Goal: Task Accomplishment & Management: Complete application form

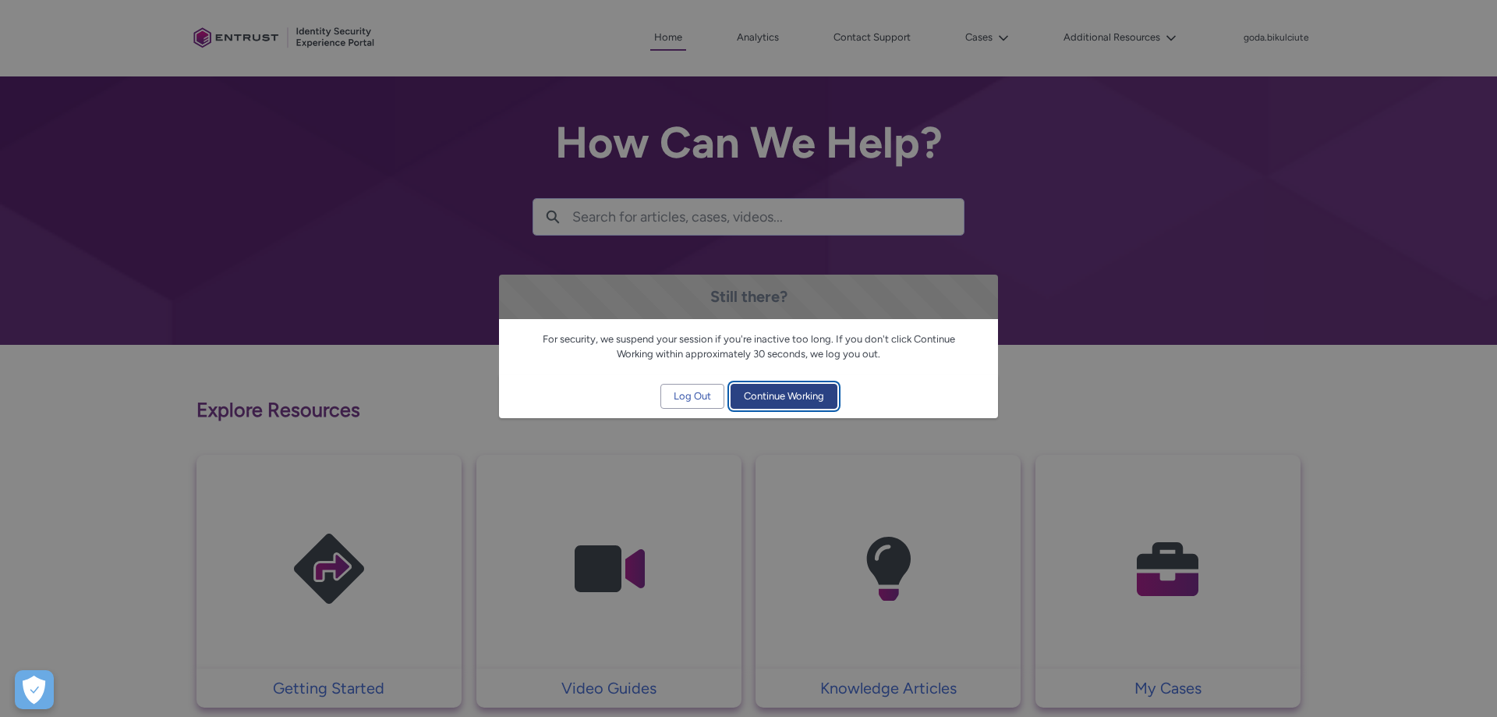
click at [747, 399] on span "Continue Working" at bounding box center [784, 395] width 80 height 23
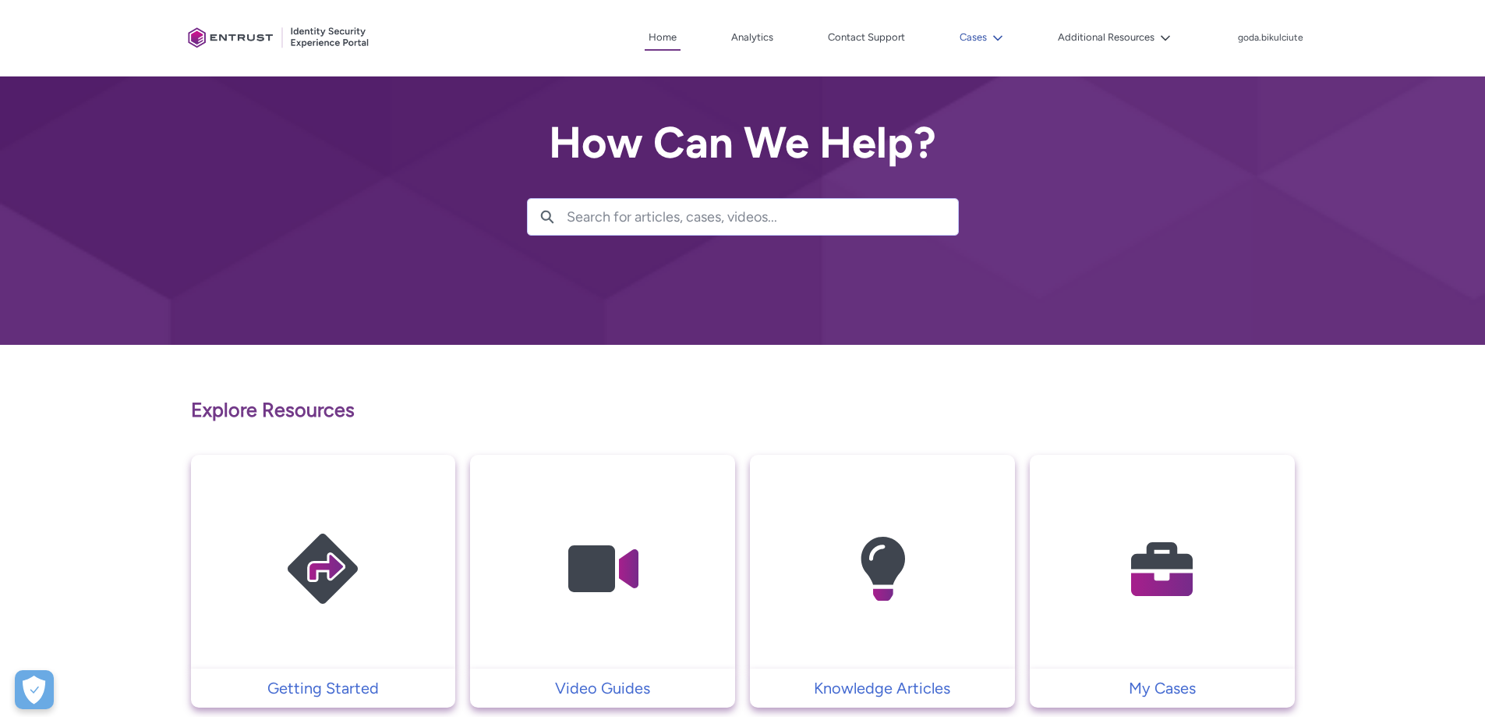
click at [998, 27] on button "Cases" at bounding box center [981, 37] width 51 height 23
click at [1006, 30] on button "Cases" at bounding box center [981, 37] width 51 height 23
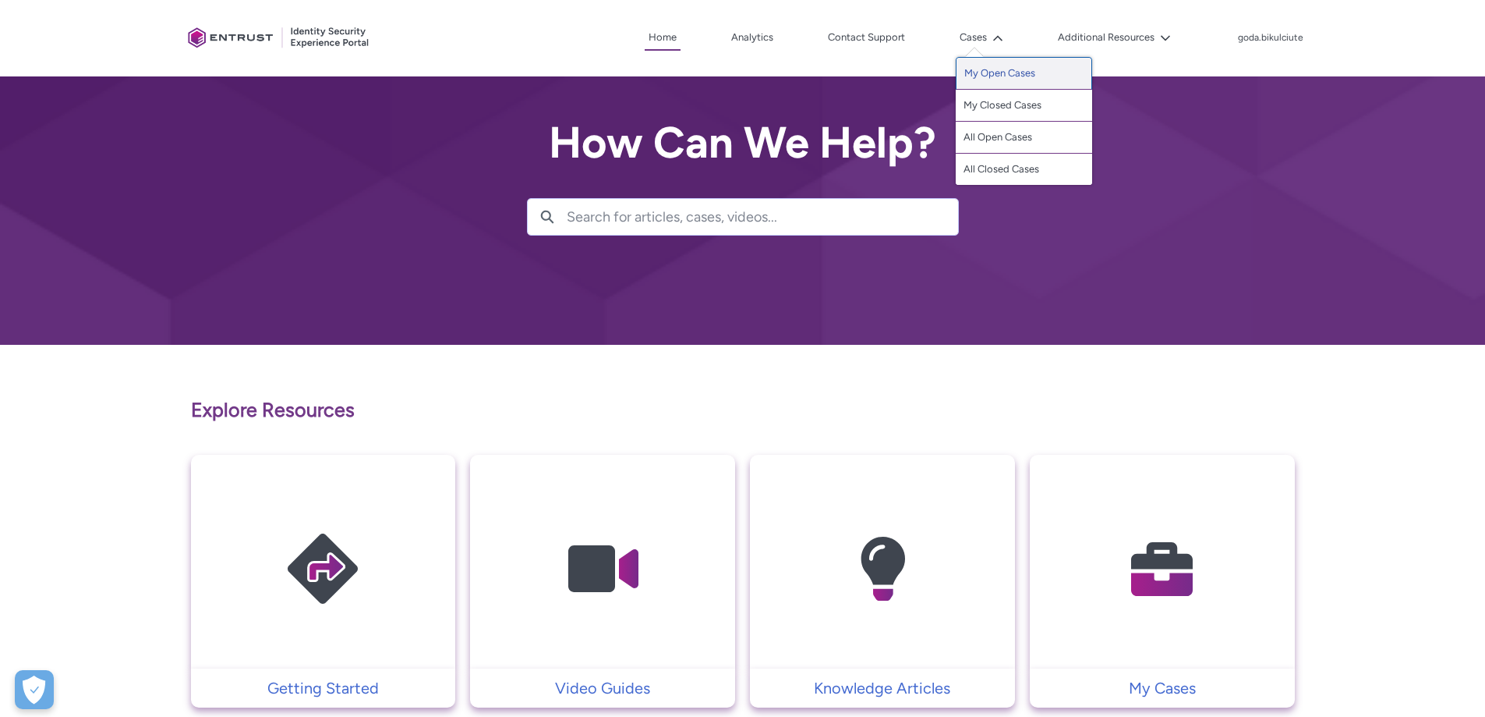
click at [1003, 70] on link "My Open Cases" at bounding box center [1024, 73] width 136 height 33
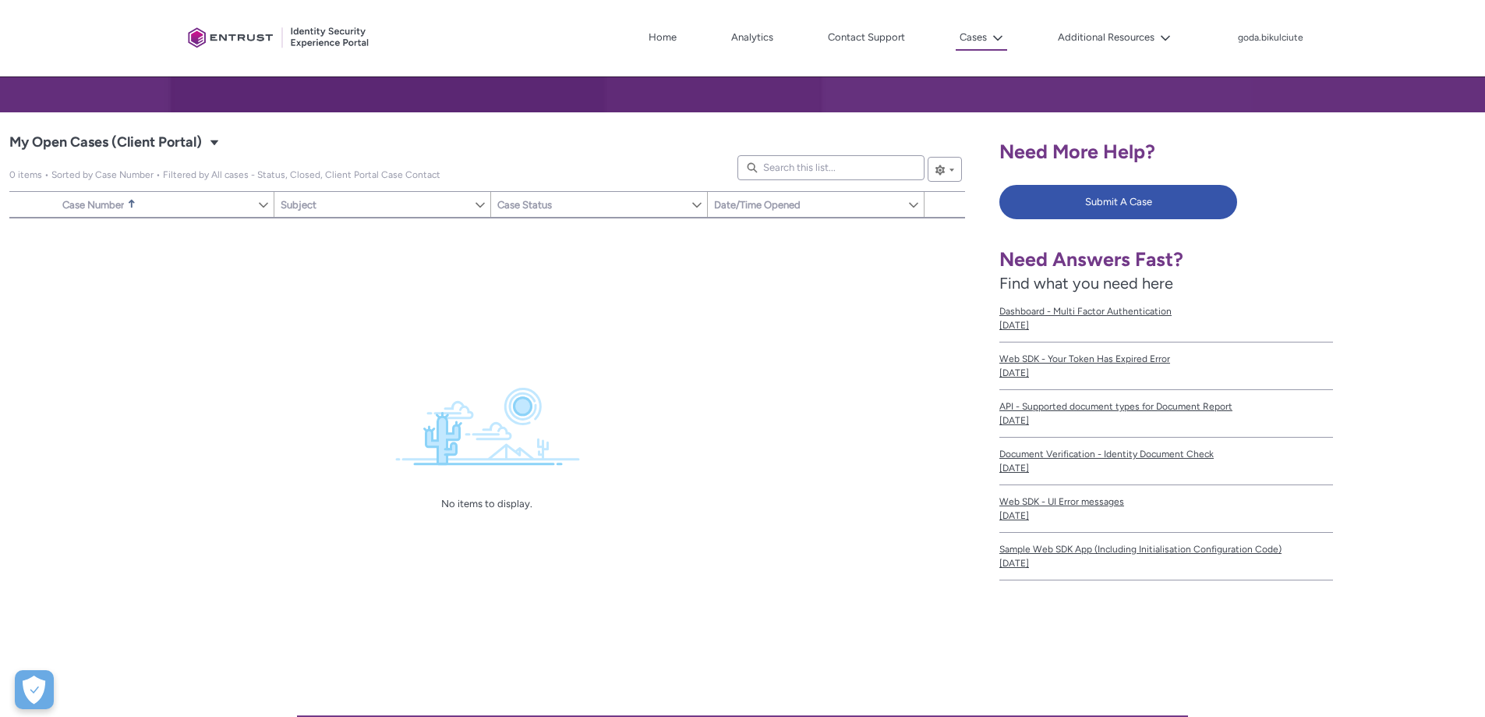
scroll to position [234, 0]
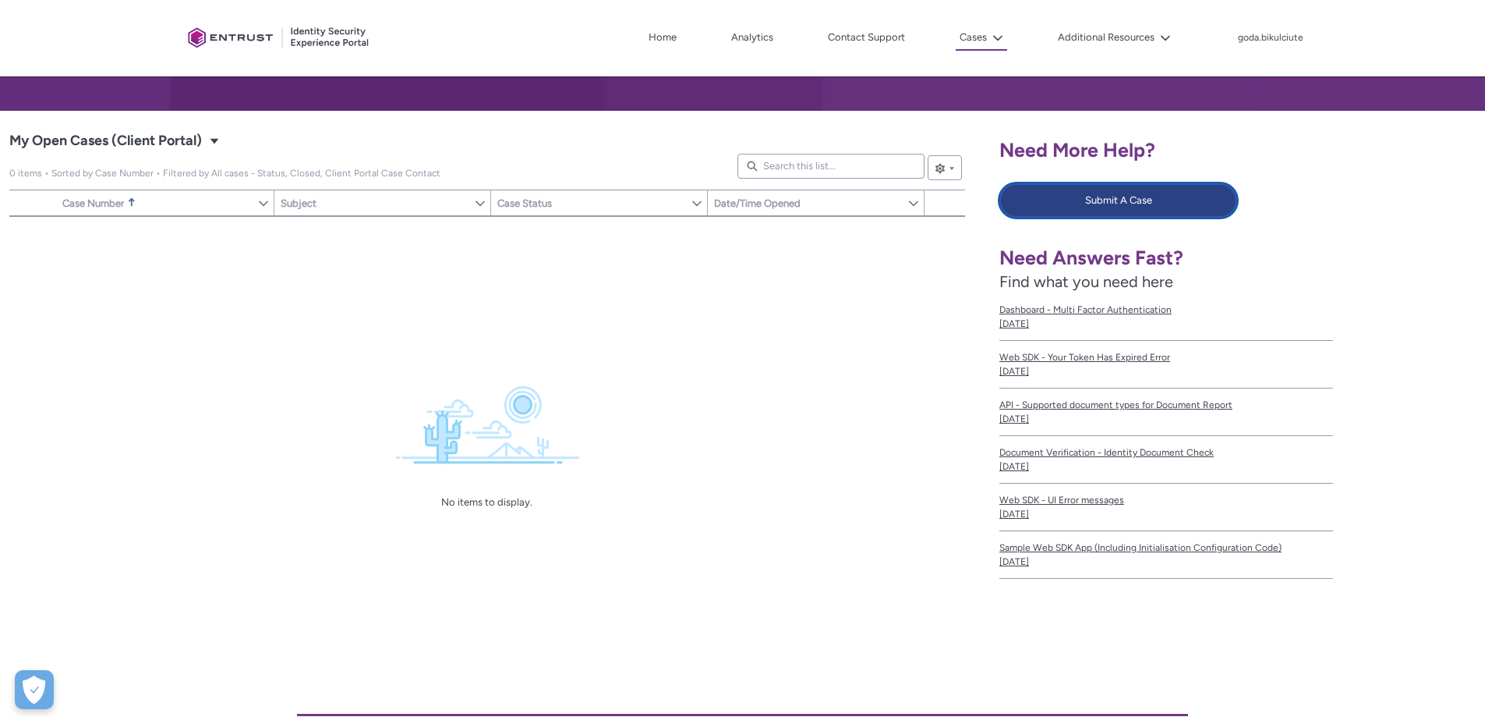
click at [1093, 203] on button "Submit A Case" at bounding box center [1119, 200] width 238 height 34
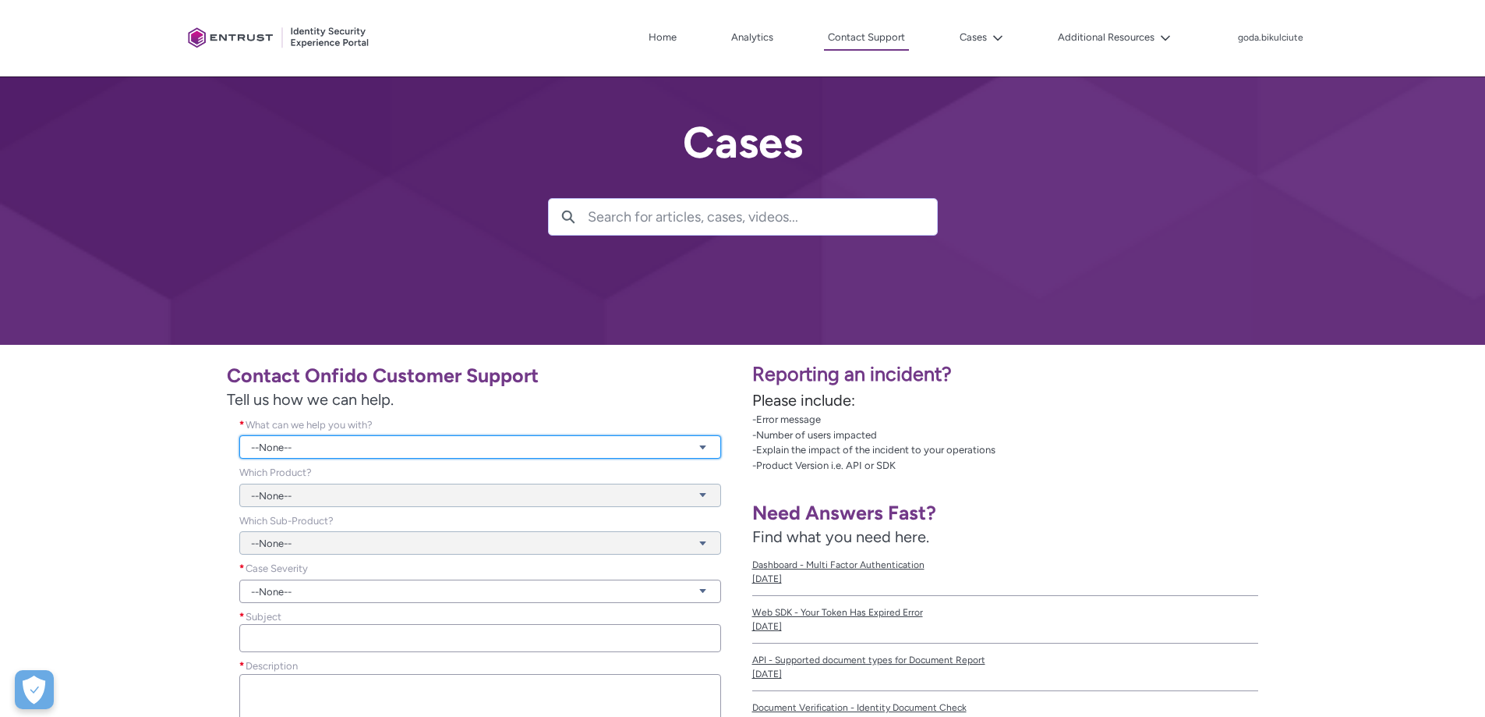
click at [413, 443] on link "--None--" at bounding box center [480, 446] width 482 height 23
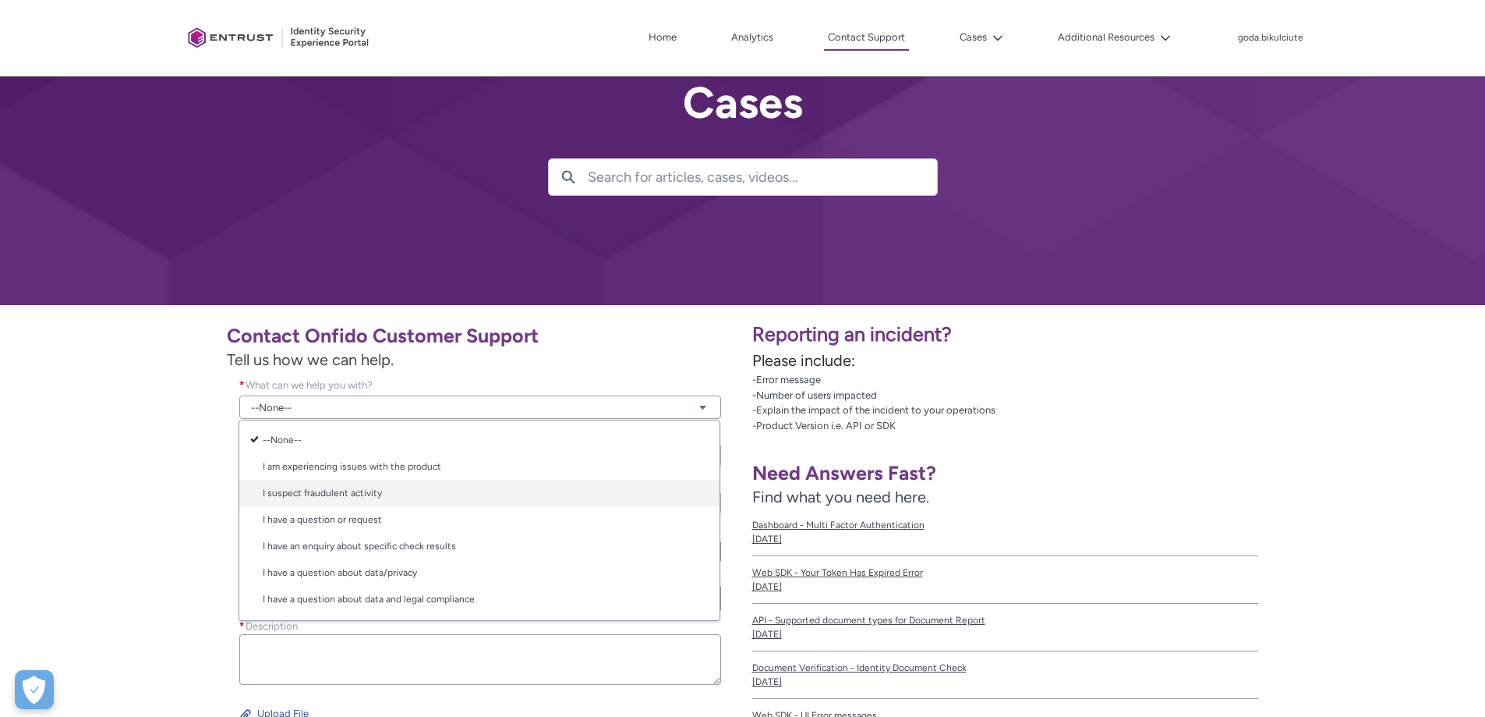
scroll to position [78, 0]
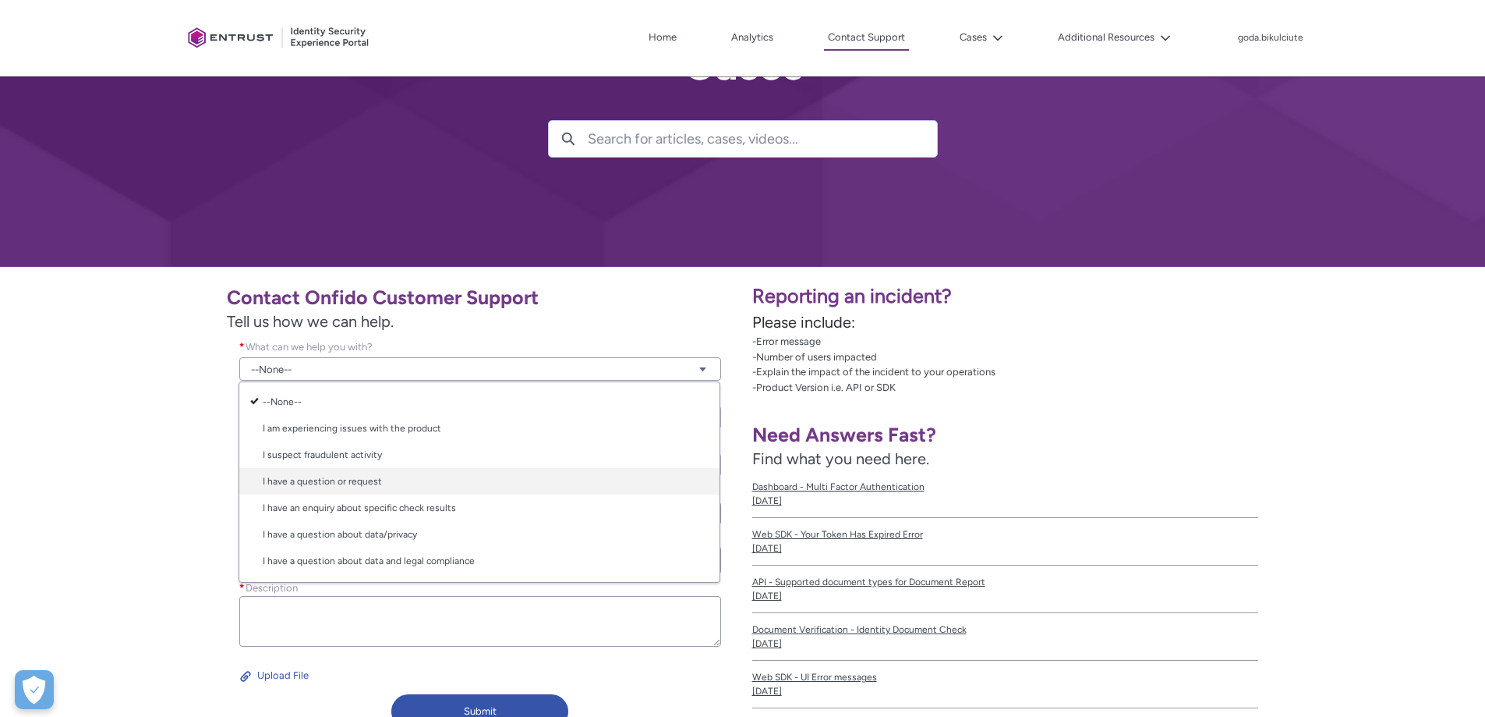
click at [423, 484] on link "I have a question or request" at bounding box center [479, 481] width 480 height 27
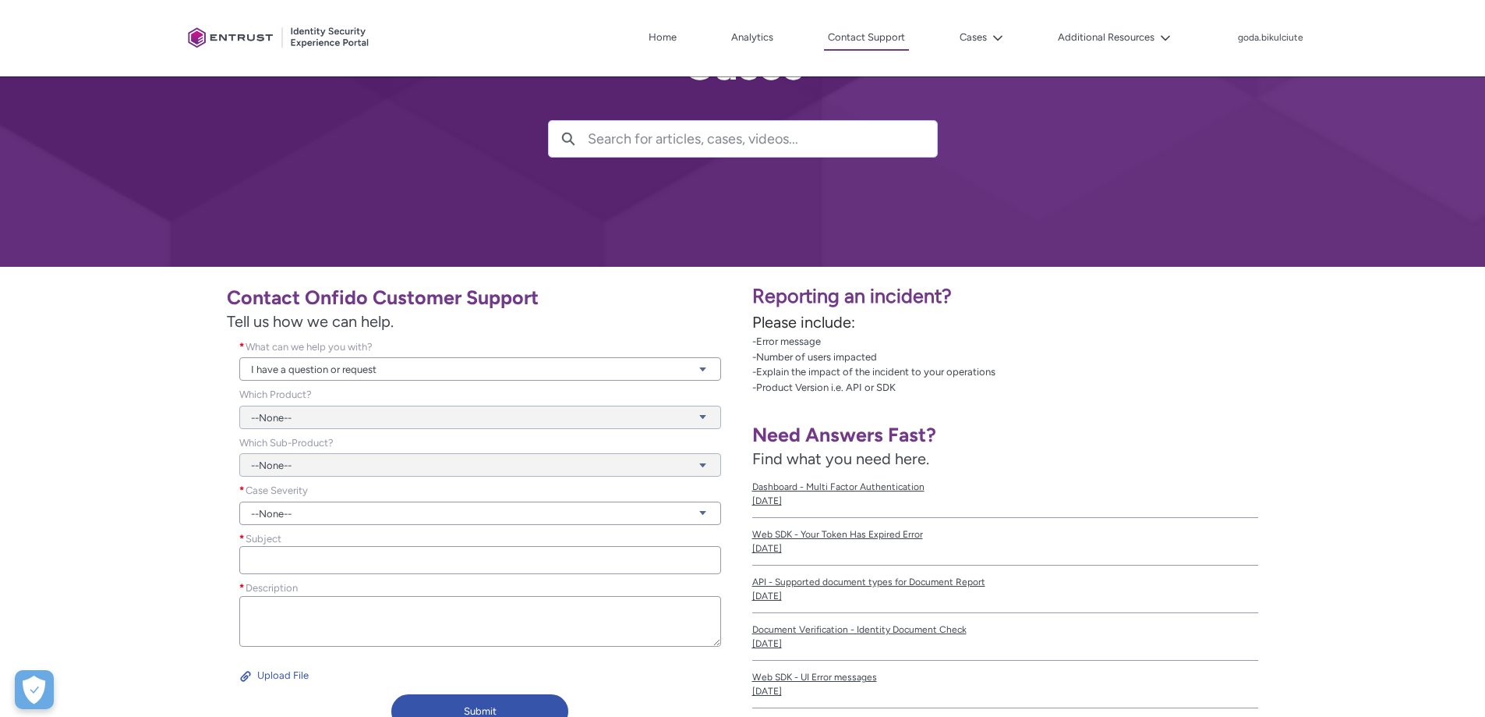
click at [320, 423] on div "--None--" at bounding box center [480, 408] width 482 height 42
click at [310, 415] on div "--None--" at bounding box center [480, 408] width 482 height 42
click at [313, 510] on link "--None--" at bounding box center [480, 512] width 482 height 23
click at [327, 570] on link "Normal" at bounding box center [479, 572] width 480 height 27
click at [321, 559] on input "Subject *" at bounding box center [480, 560] width 482 height 28
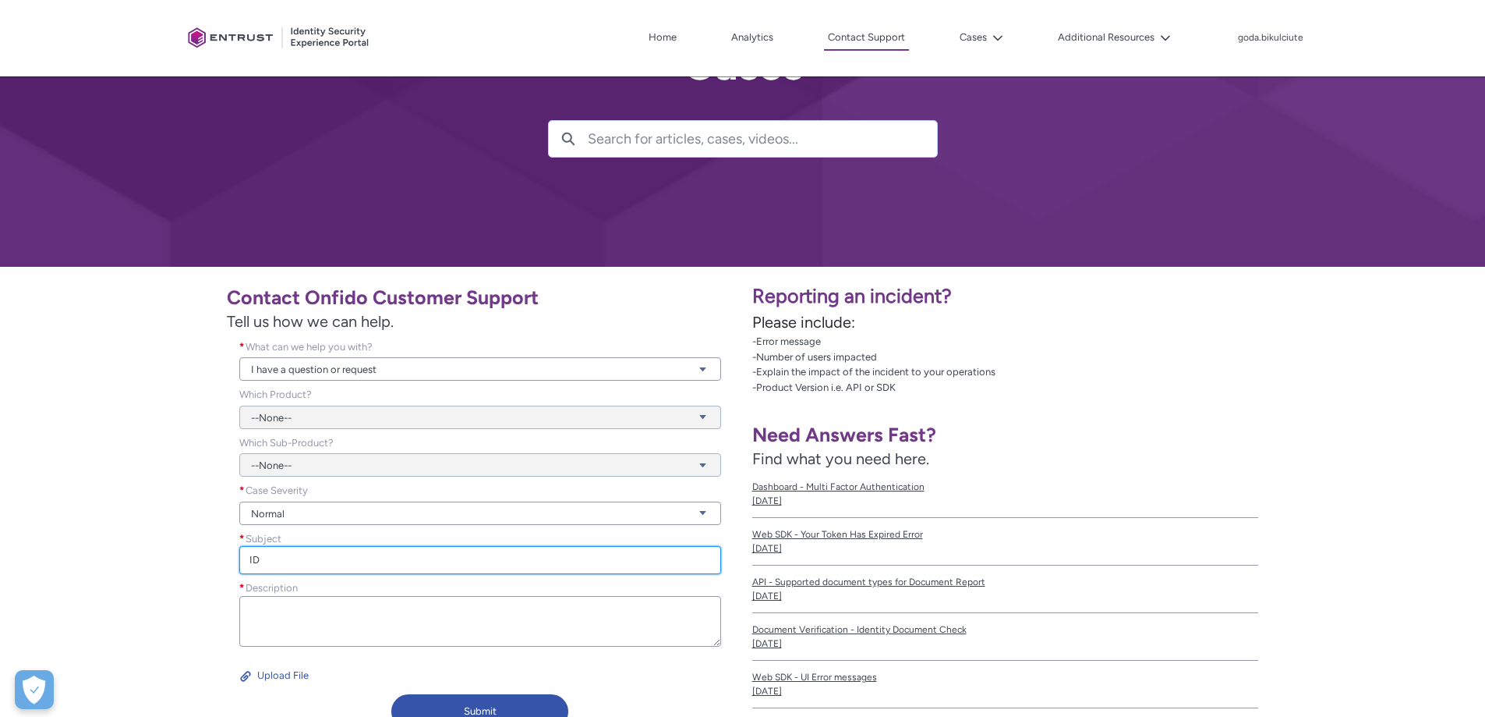
type input "I"
type input "DIIA intergration into Onfido"
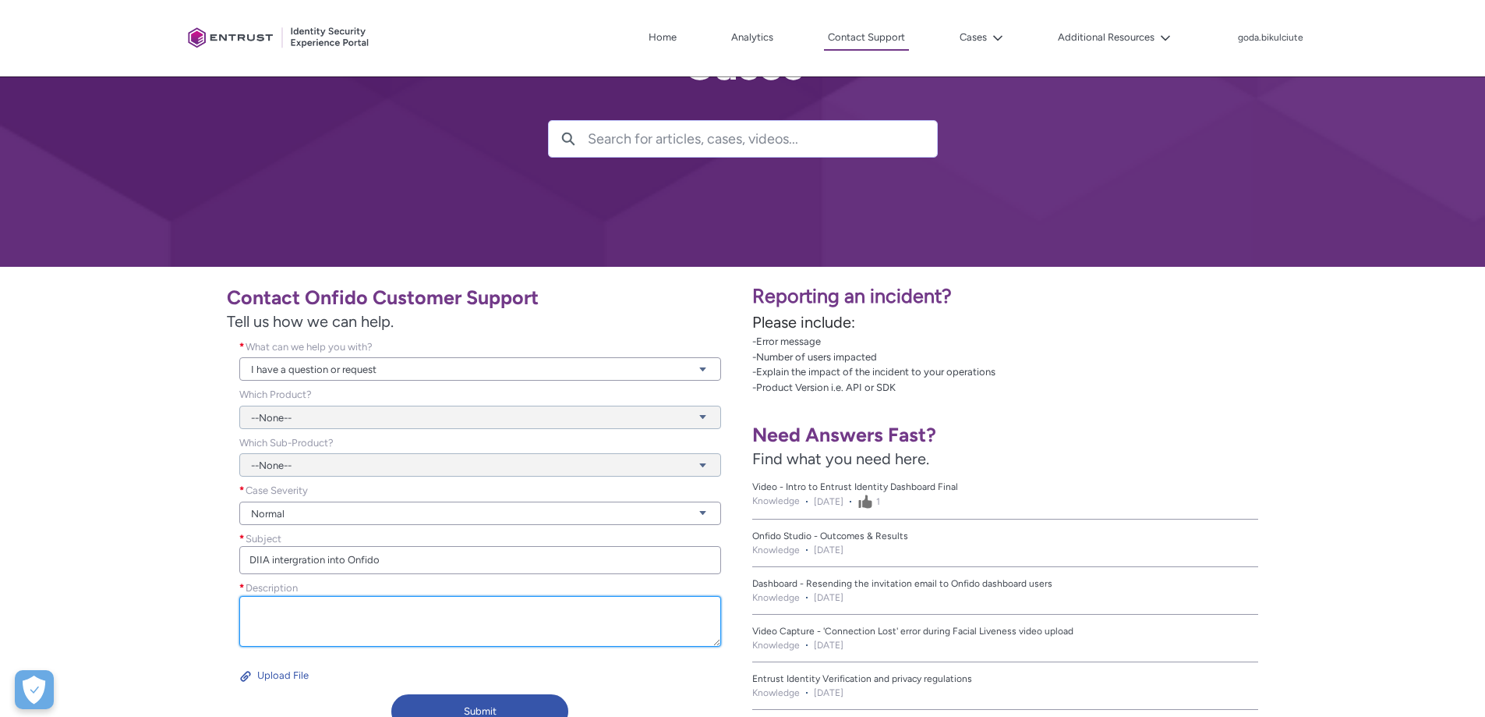
click at [323, 596] on textarea "Description *" at bounding box center [480, 621] width 482 height 51
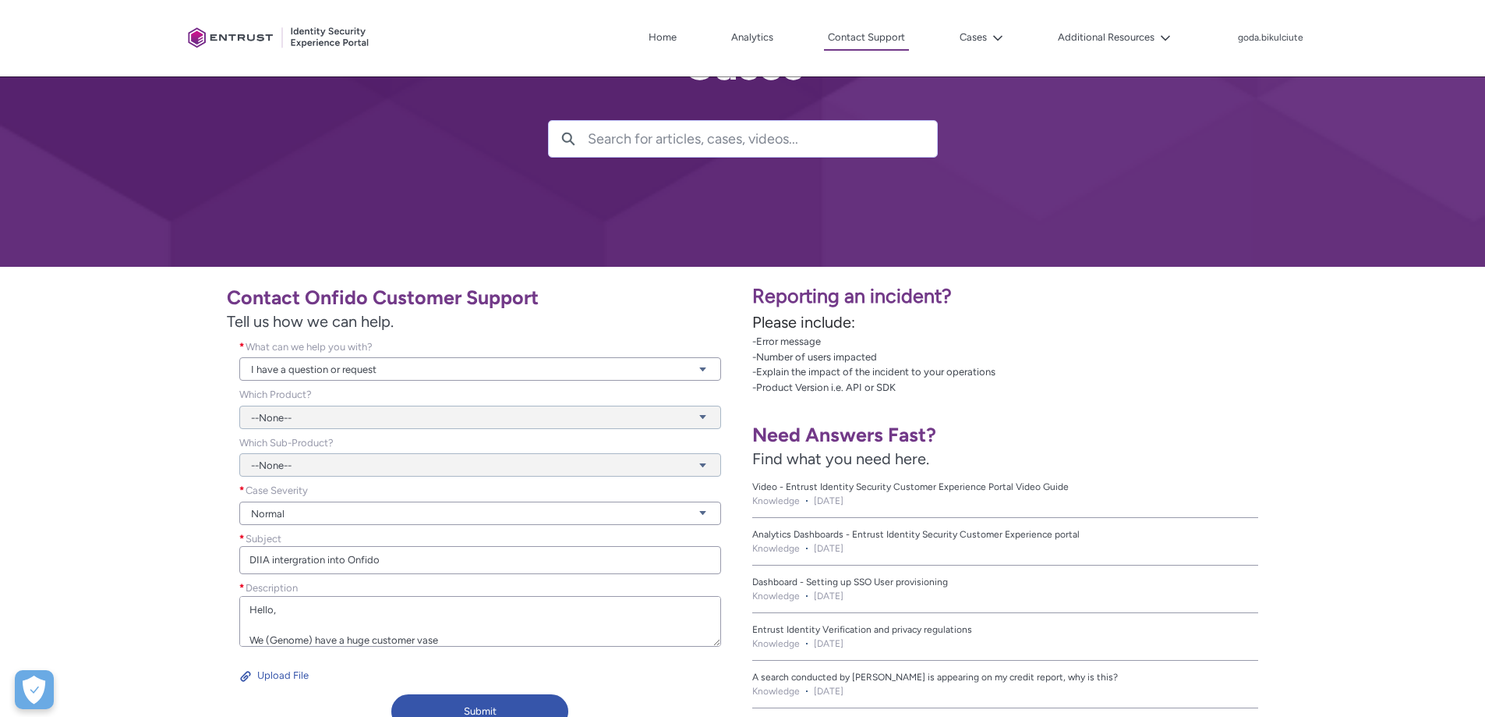
click at [564, 647] on div "Description * Hello, We (Genome) have a huge customer vase" at bounding box center [480, 615] width 482 height 70
drag, startPoint x: 559, startPoint y: 643, endPoint x: 544, endPoint y: 643, distance: 14.8
click at [556, 643] on textarea "Hello, We (Genome) have a huge customer vase" at bounding box center [480, 621] width 482 height 51
drag, startPoint x: 482, startPoint y: 649, endPoint x: 446, endPoint y: 648, distance: 35.9
click at [446, 648] on div "Description * Hello, We (Genome) have a huge customer vase" at bounding box center [480, 615] width 482 height 70
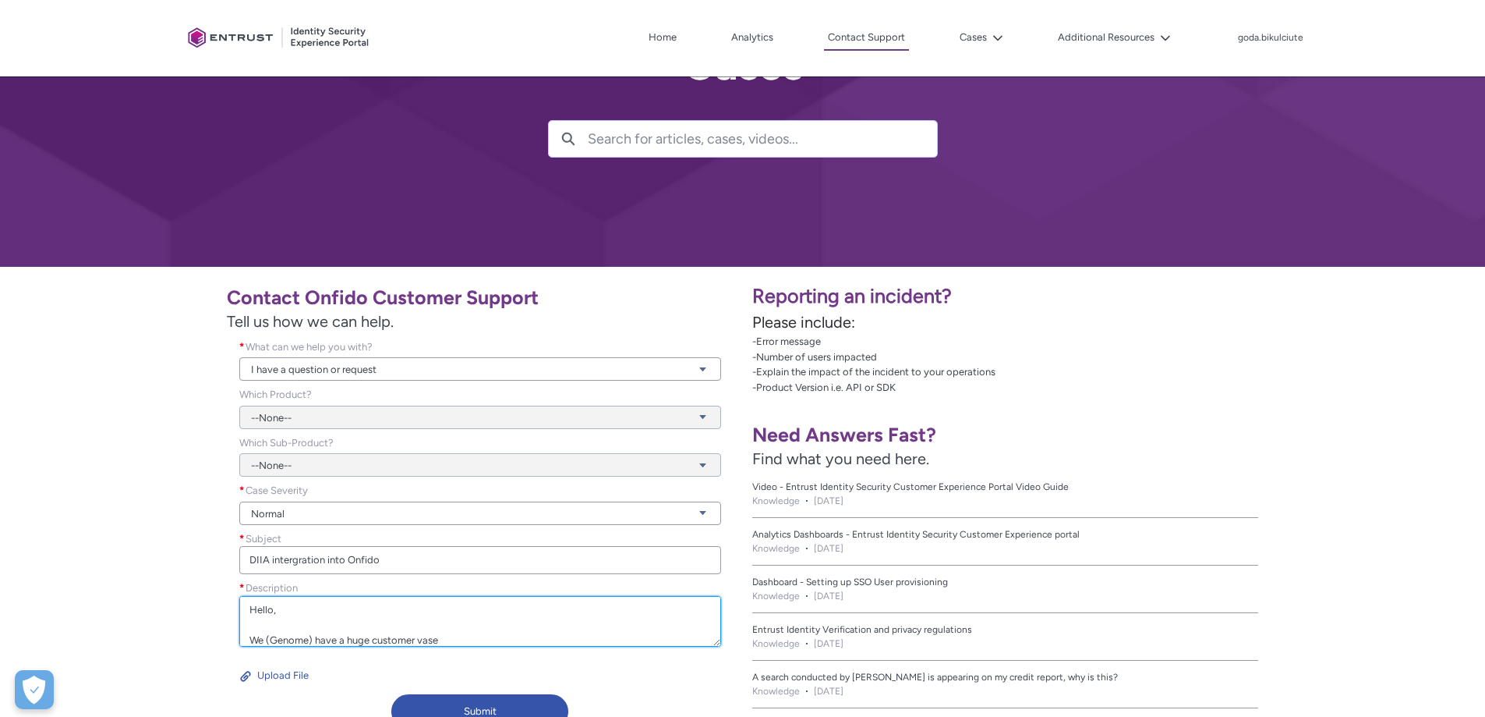
scroll to position [16, 0]
drag, startPoint x: 452, startPoint y: 639, endPoint x: 417, endPoint y: 639, distance: 35.1
click at [417, 639] on textarea "Hello, We (Genome) have a huge customer vase" at bounding box center [480, 621] width 482 height 51
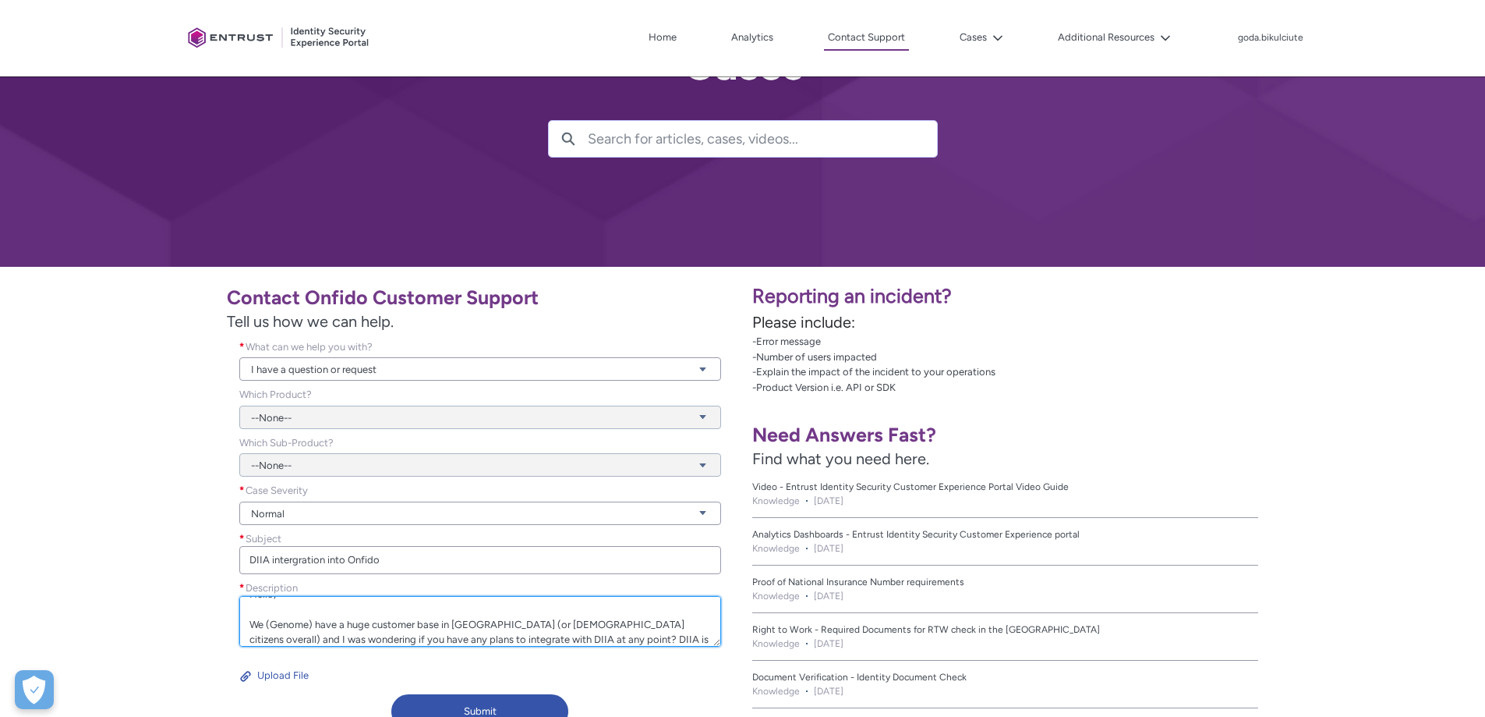
scroll to position [34, 0]
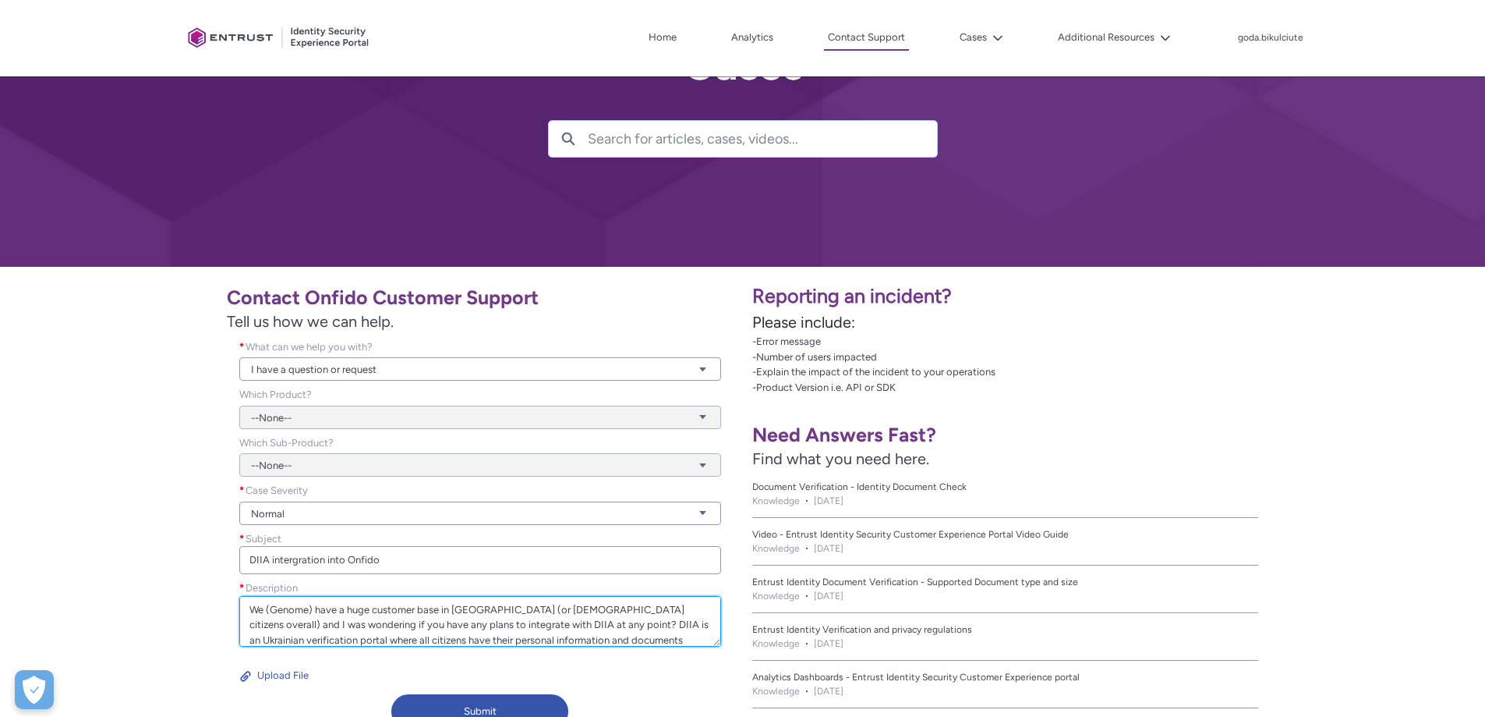
click at [640, 632] on textarea "Hello, We (Genome) have a huge customer base in [GEOGRAPHIC_DATA] (or [DEMOGRAP…" at bounding box center [480, 621] width 482 height 51
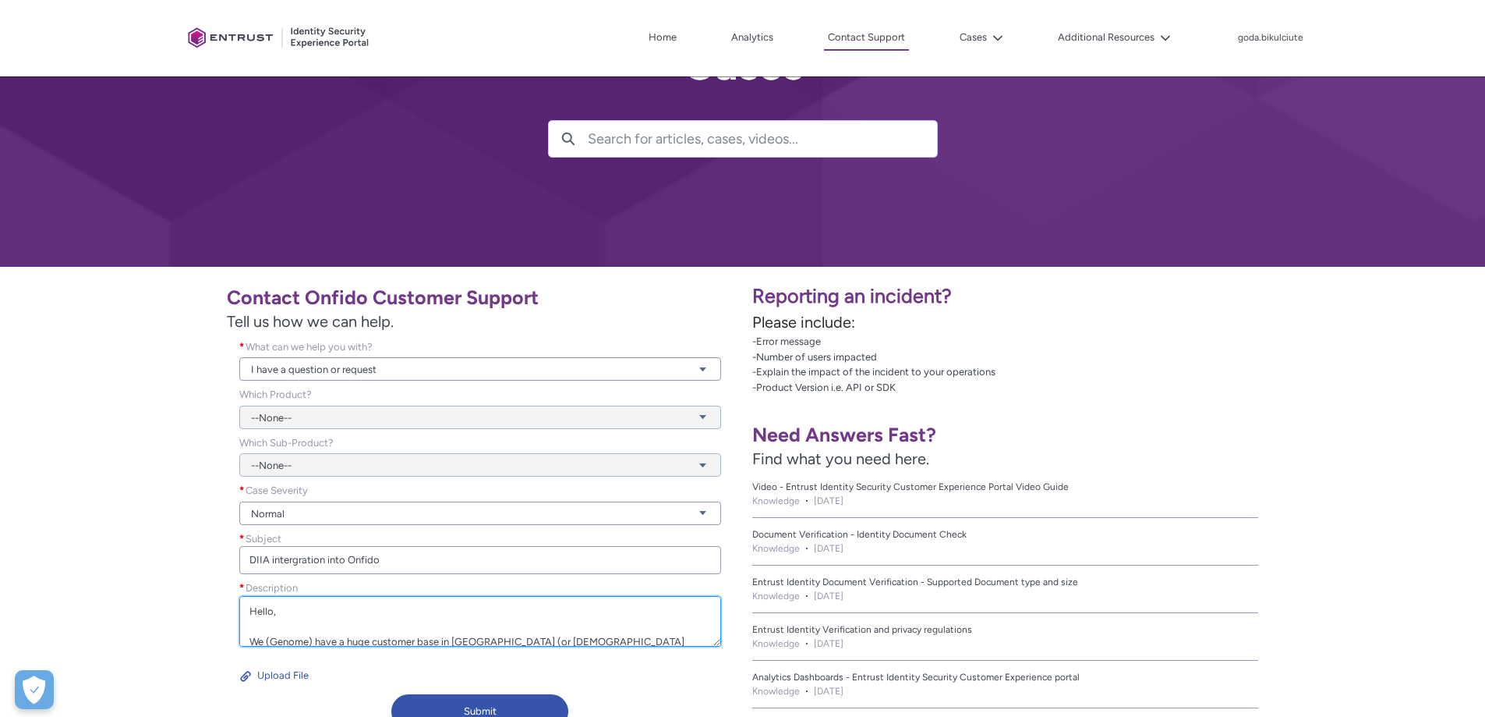
scroll to position [0, 0]
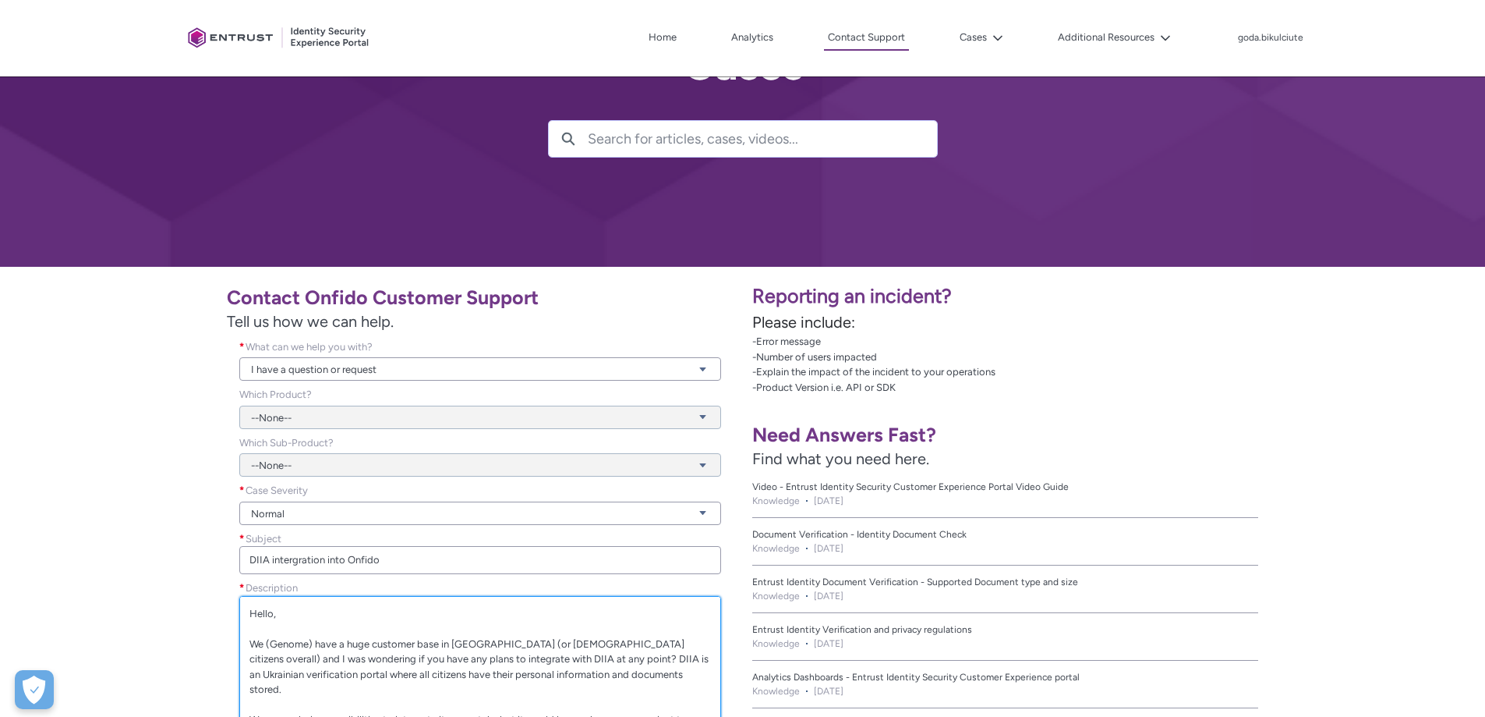
drag, startPoint x: 717, startPoint y: 644, endPoint x: 722, endPoint y: 747, distance: 103.1
click at [722, 716] on html "Loading × Sorry to interrupt This page has an error. You might just need to ref…" at bounding box center [742, 454] width 1485 height 1064
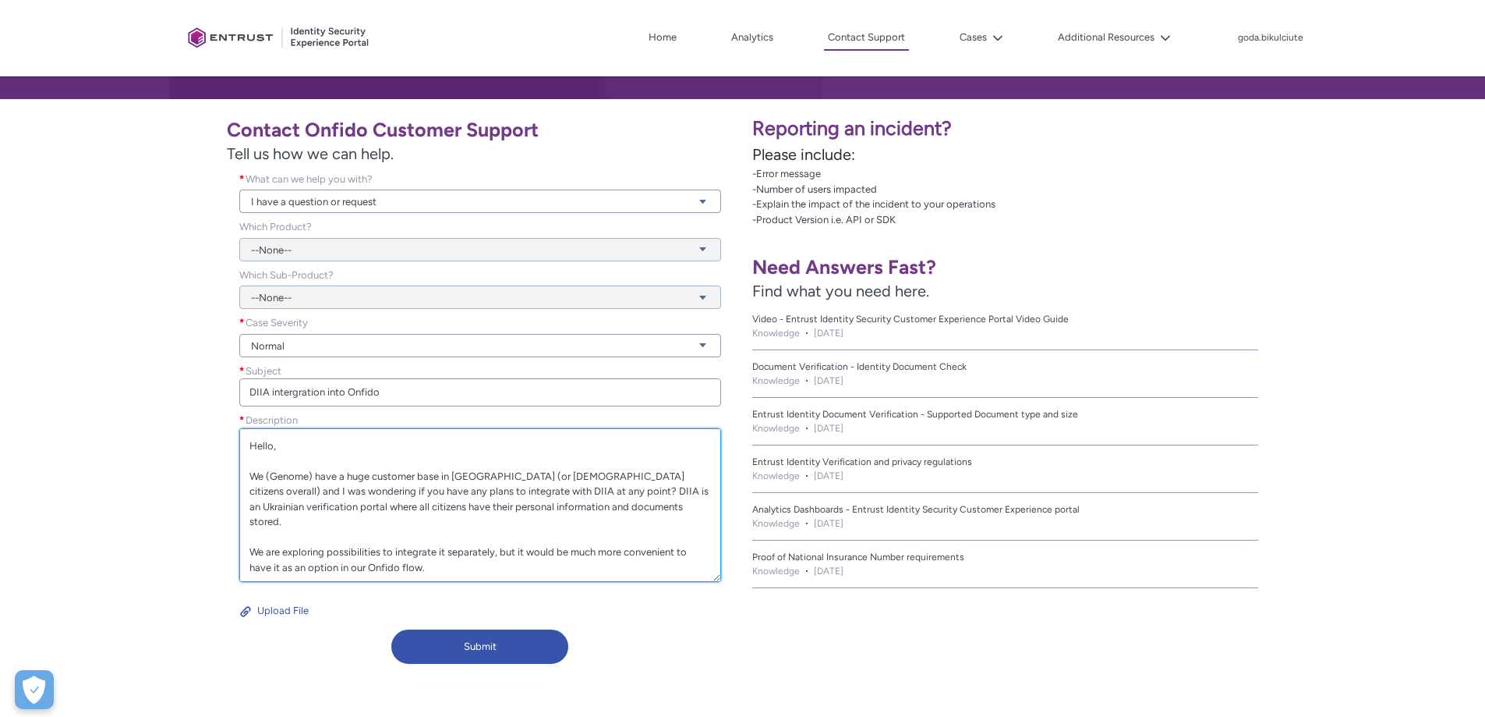
scroll to position [312, 0]
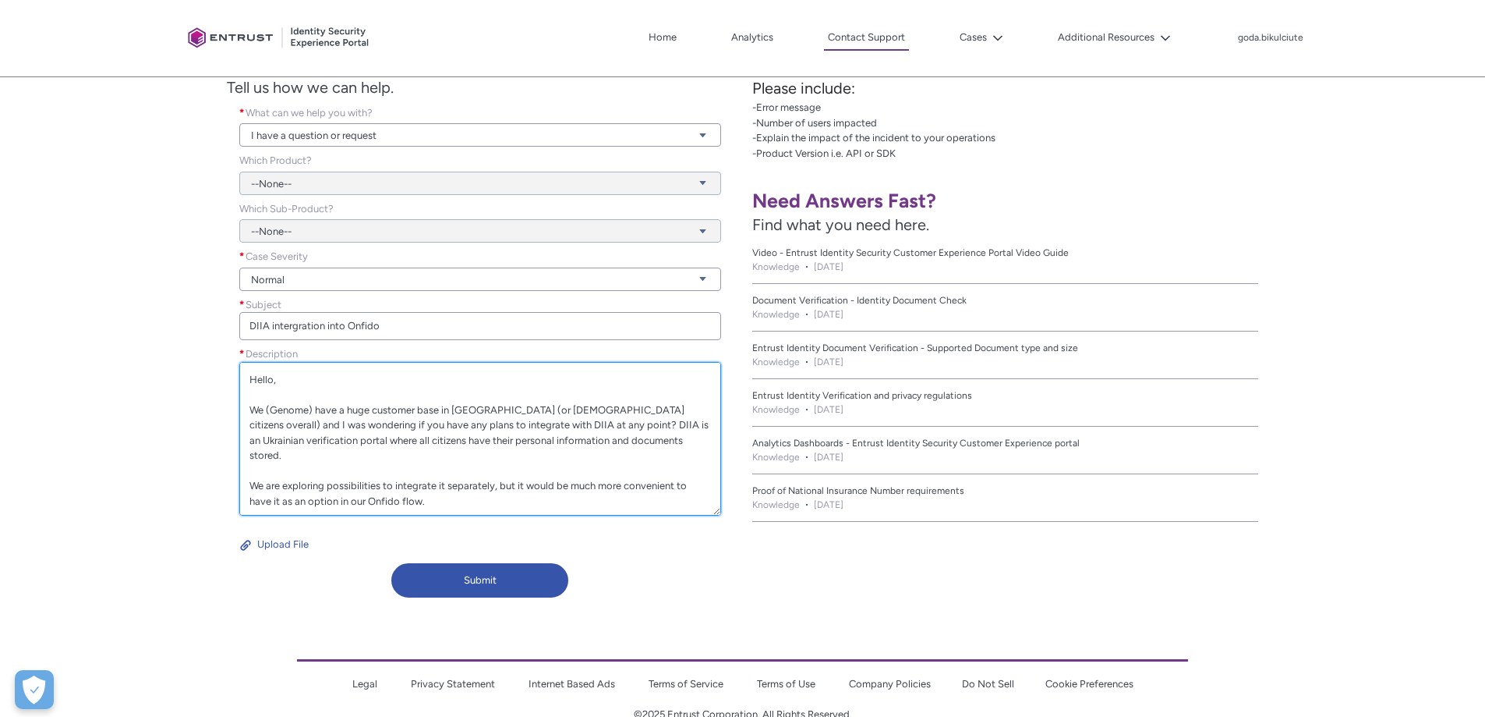
click at [648, 487] on textarea "Hello, We (Genome) have a huge customer base in [GEOGRAPHIC_DATA] (or [DEMOGRAP…" at bounding box center [480, 439] width 482 height 154
click at [602, 502] on textarea "Hello, We (Genome) have a huge customer base in [GEOGRAPHIC_DATA] (or [DEMOGRAP…" at bounding box center [480, 439] width 482 height 154
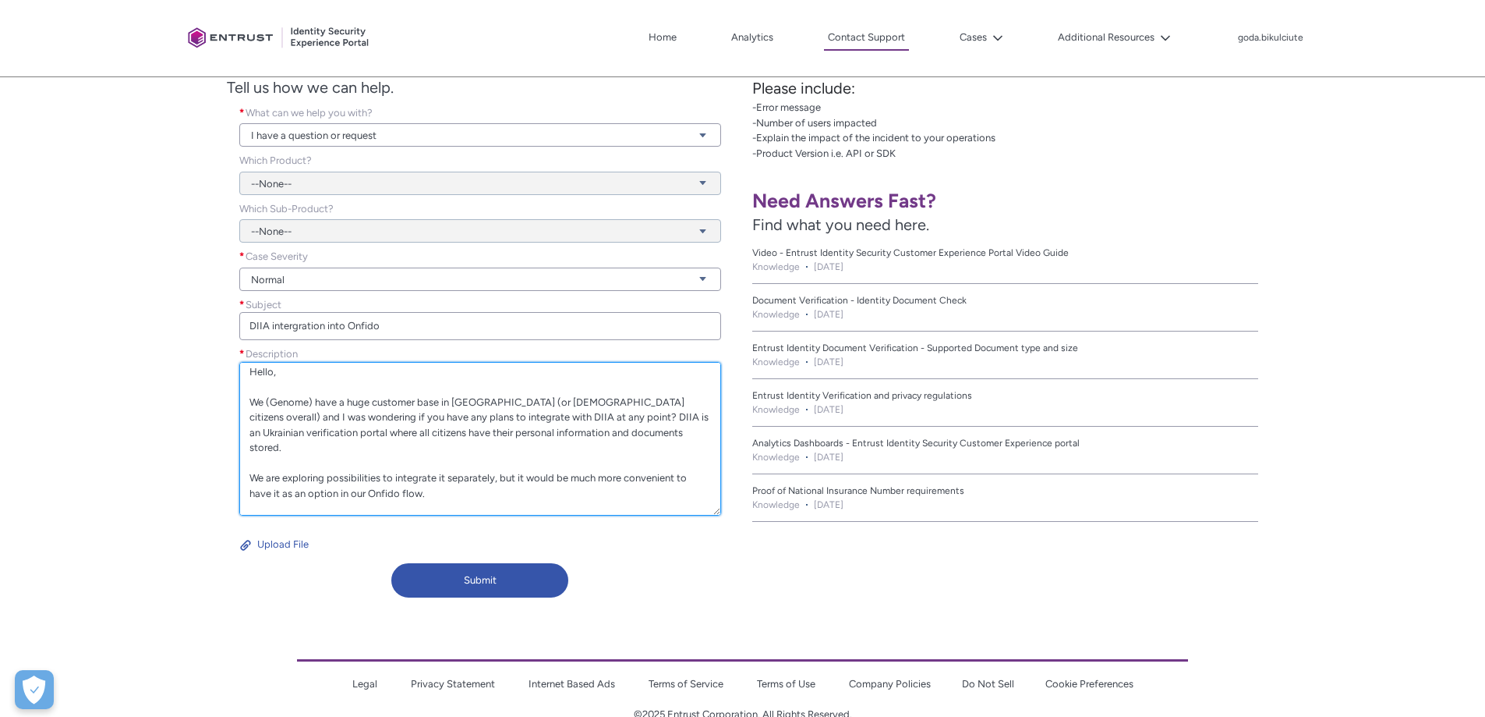
click at [561, 490] on textarea "Hello, We (Genome) have a huge customer base in [GEOGRAPHIC_DATA] (or [DEMOGRAP…" at bounding box center [480, 439] width 482 height 154
click at [548, 479] on textarea "Hello, We (Genome) have a huge customer base in [GEOGRAPHIC_DATA] (or [DEMOGRAP…" at bounding box center [480, 439] width 482 height 154
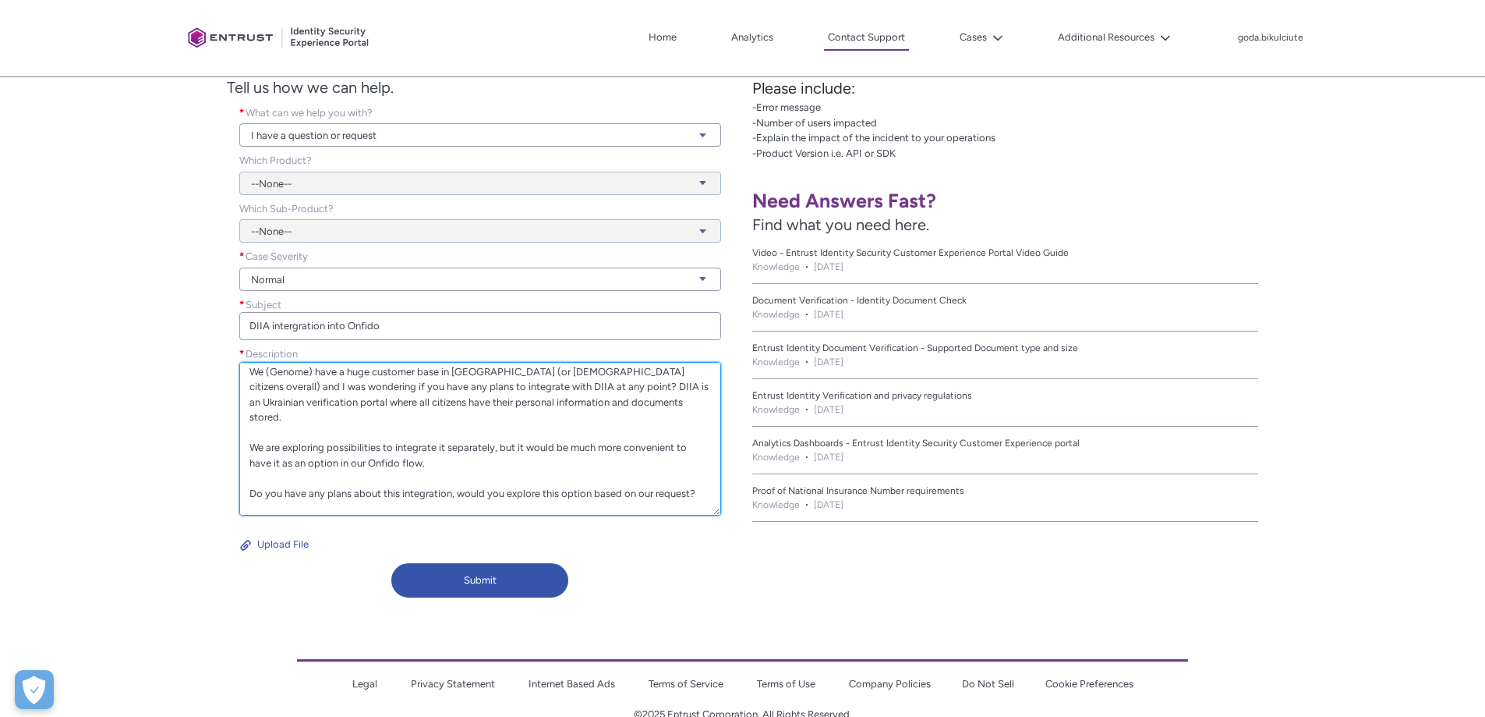
scroll to position [80, 0]
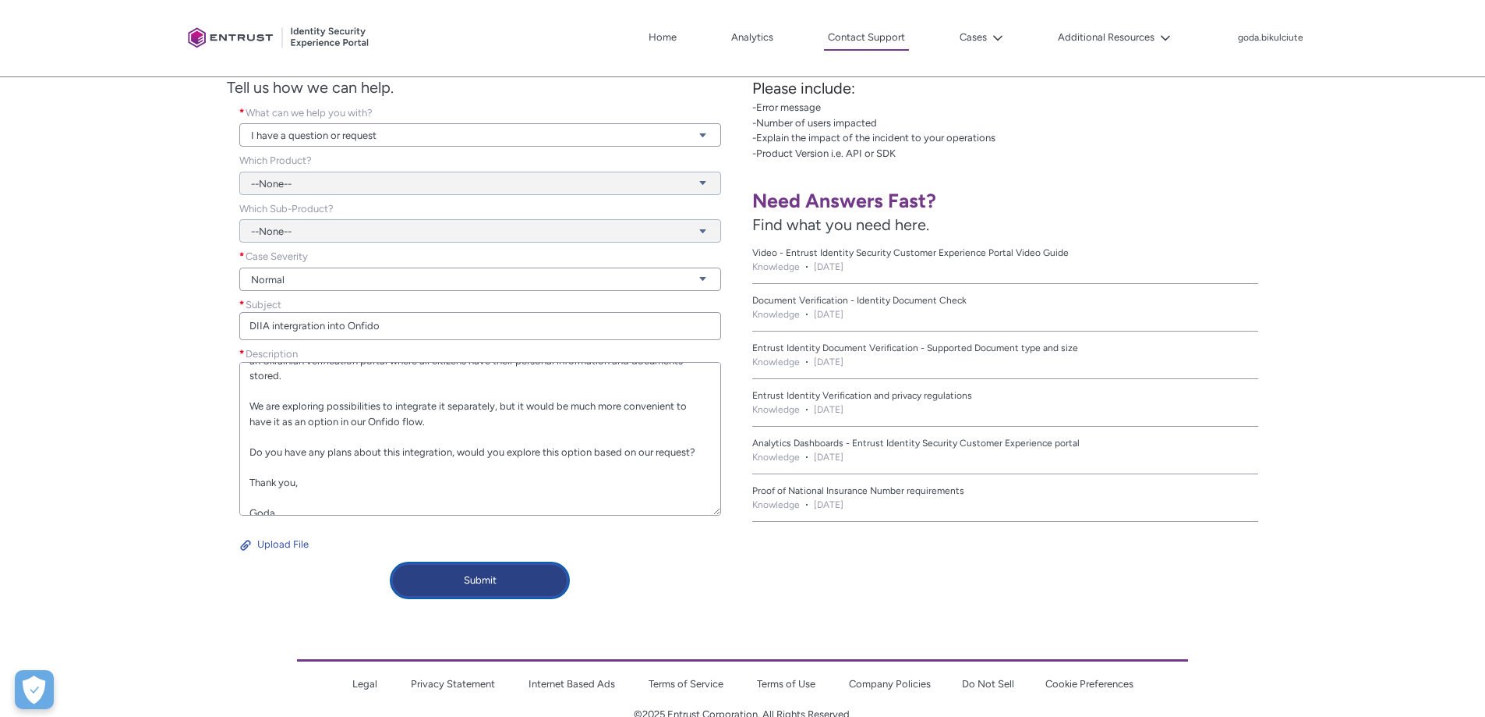
type textarea "Hello, We (Genome) have a huge customer base in [GEOGRAPHIC_DATA] (or [DEMOGRAP…"
click at [474, 582] on button "Submit" at bounding box center [479, 580] width 177 height 34
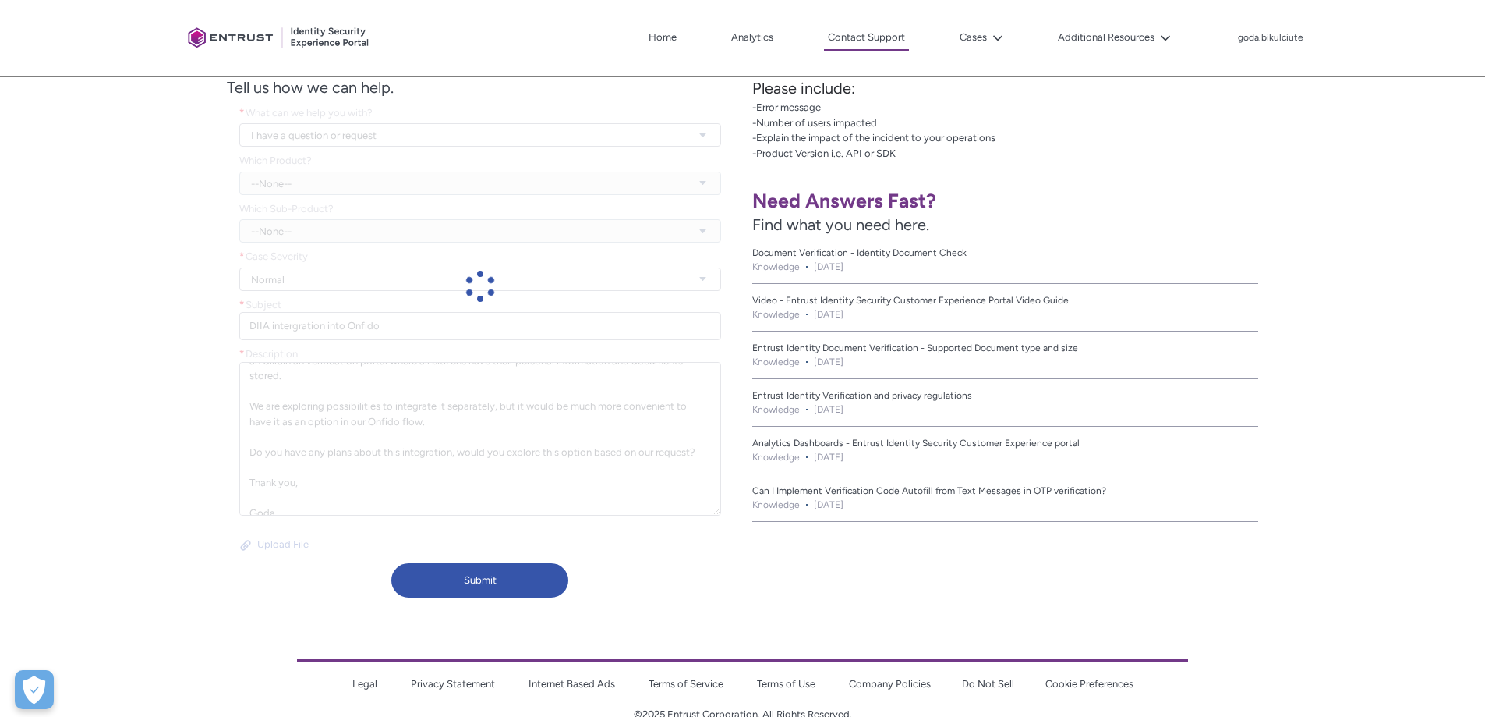
scroll to position [266, 0]
